Goal: Check status: Check status

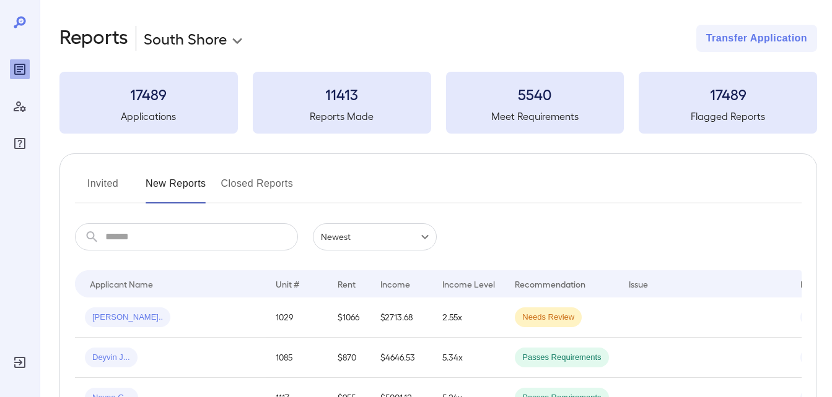
click at [112, 186] on button "Invited" at bounding box center [103, 189] width 56 height 30
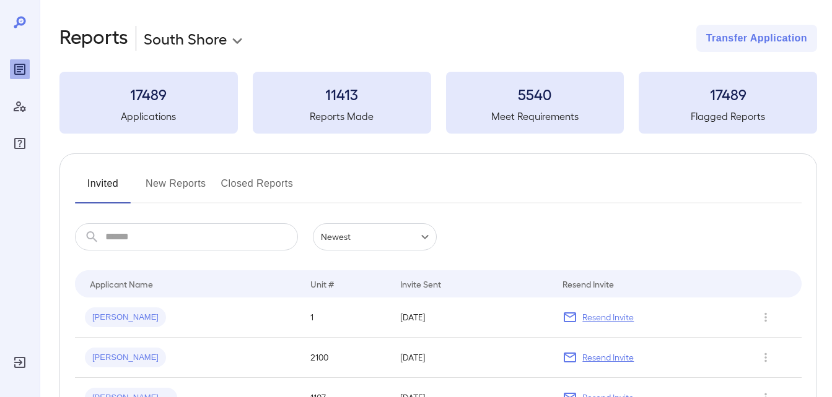
scroll to position [194, 0]
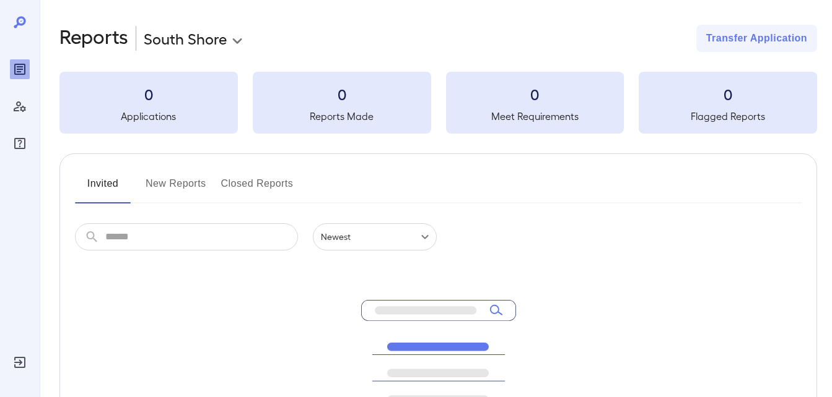
scroll to position [194, 0]
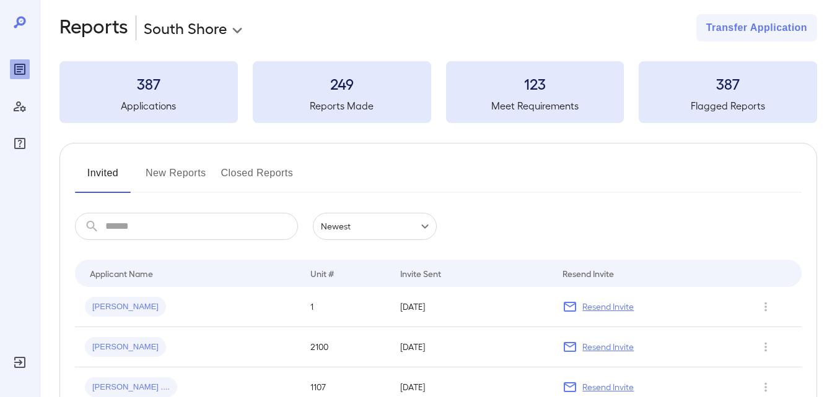
scroll to position [8, 0]
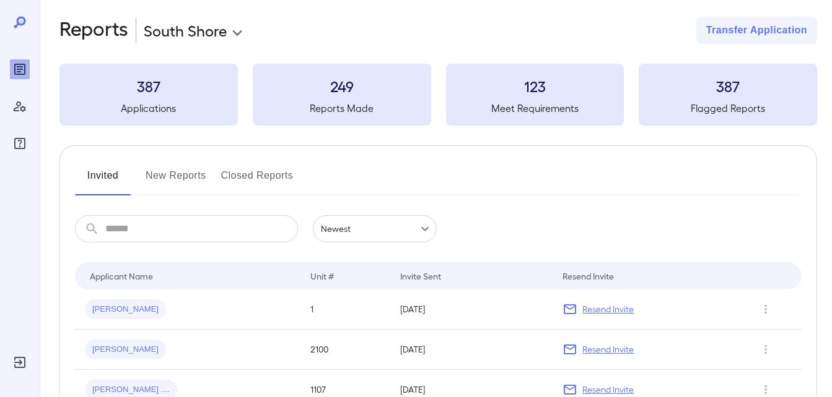
click at [192, 183] on button "New Reports" at bounding box center [175, 181] width 61 height 30
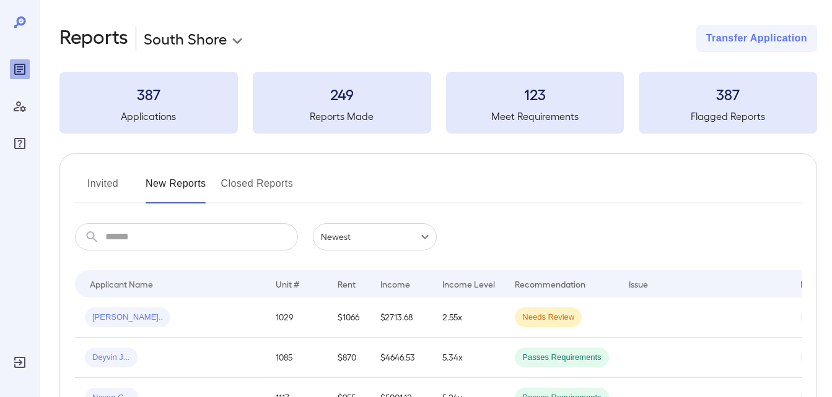
click at [106, 194] on button "Invited" at bounding box center [103, 189] width 56 height 30
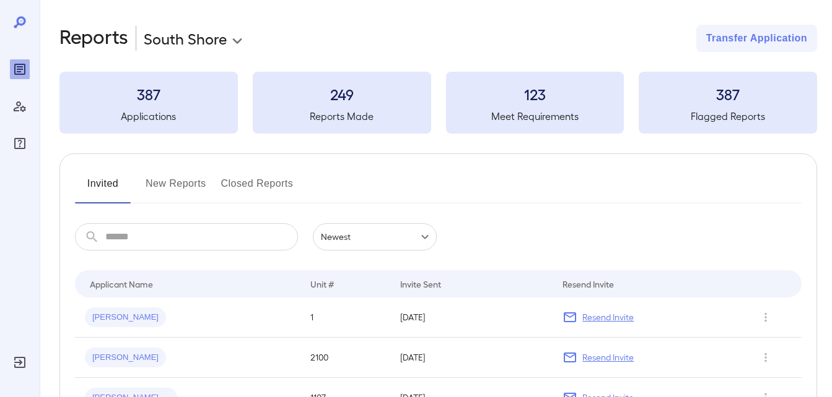
scroll to position [194, 0]
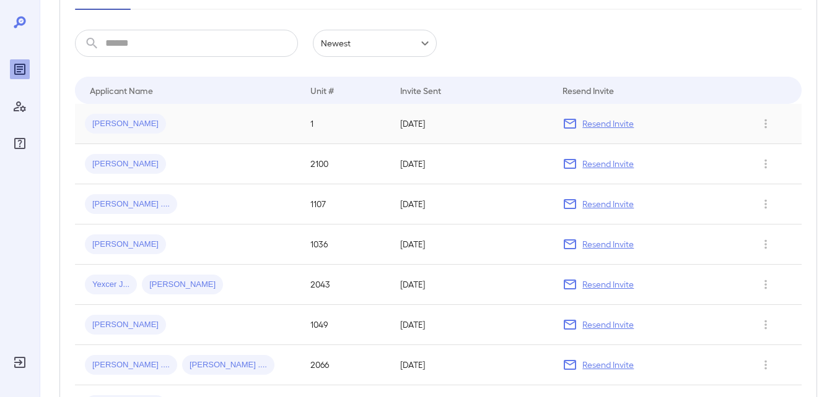
click at [118, 123] on span "[PERSON_NAME]" at bounding box center [125, 124] width 81 height 12
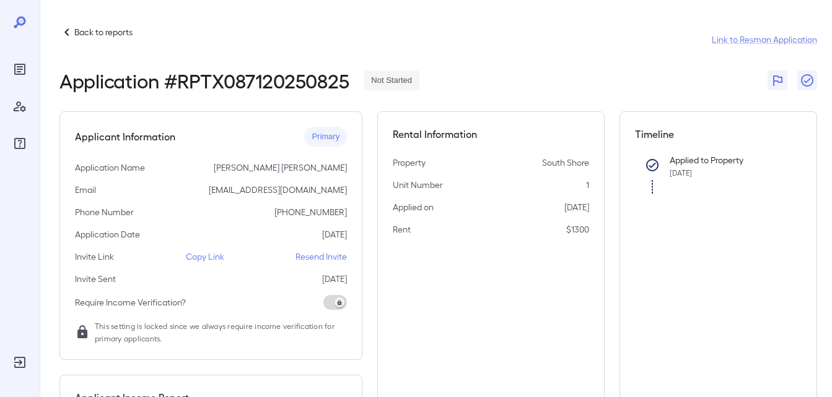
click at [202, 257] on p "Copy Link" at bounding box center [205, 257] width 38 height 12
